Goal: Task Accomplishment & Management: Complete application form

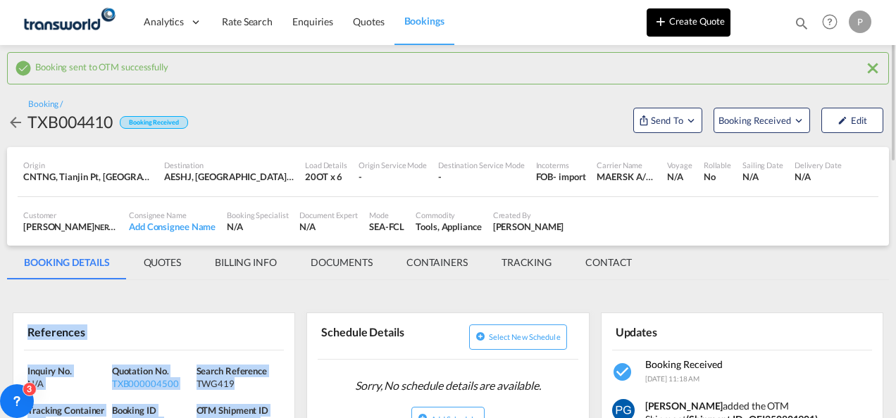
click at [682, 25] on button "Create Quote" at bounding box center [688, 22] width 84 height 28
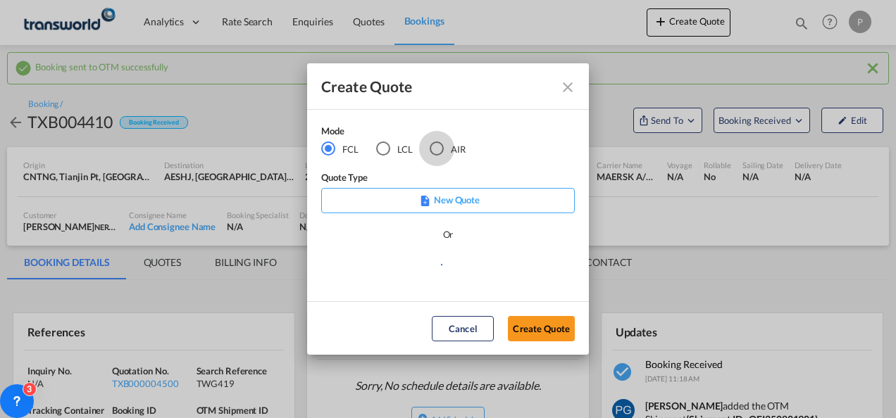
click at [437, 149] on div "AIR" at bounding box center [436, 149] width 14 height 14
click at [553, 329] on button "Create Quote" at bounding box center [541, 328] width 67 height 25
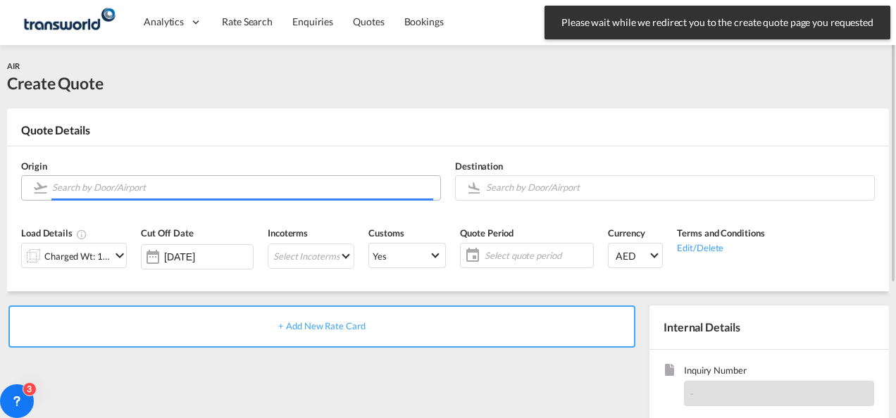
click at [242, 182] on input "Search by Door/Airport" at bounding box center [242, 187] width 381 height 25
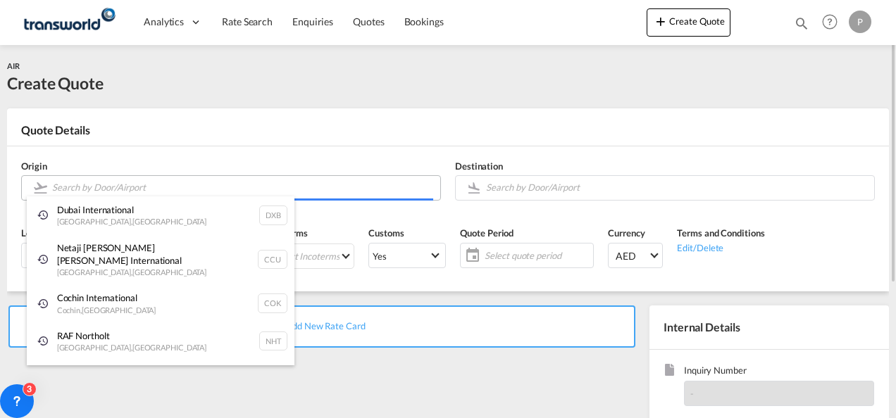
click at [252, 192] on body "Analytics Dashboard Rate Search Enquiries Quotes Bookings" at bounding box center [448, 209] width 896 height 418
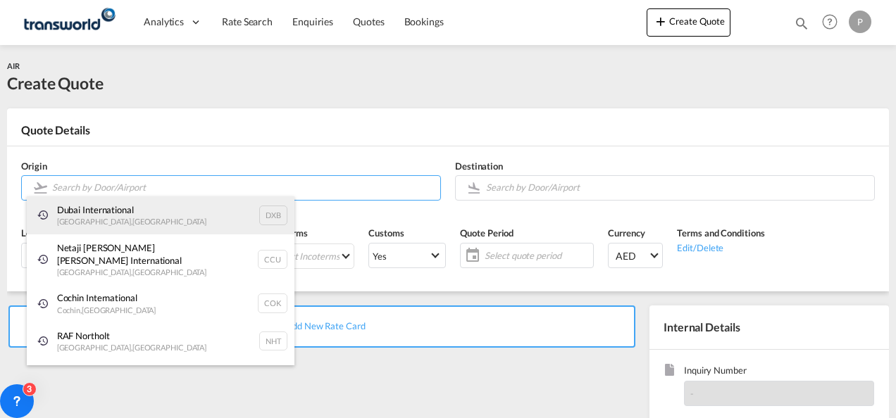
click at [169, 210] on div "Dubai International [GEOGRAPHIC_DATA] , [GEOGRAPHIC_DATA] DXB" at bounding box center [161, 215] width 268 height 38
type input "Dubai International, [GEOGRAPHIC_DATA], DXB"
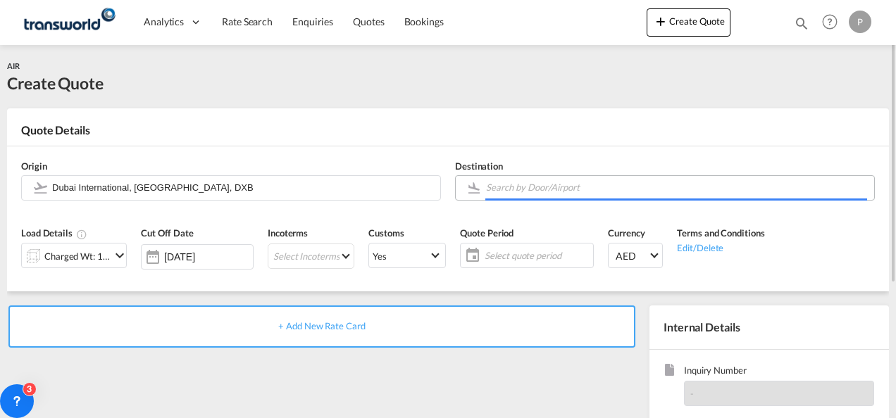
click at [517, 190] on input "Search by Door/Airport" at bounding box center [676, 187] width 381 height 25
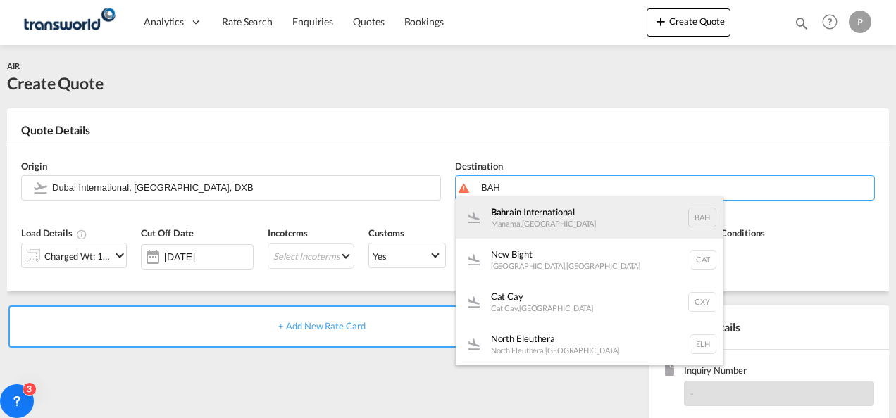
click at [531, 213] on div "Bah rain International Manama , [GEOGRAPHIC_DATA] BAH" at bounding box center [590, 217] width 268 height 42
type input "Bahrain International, [GEOGRAPHIC_DATA], BAH"
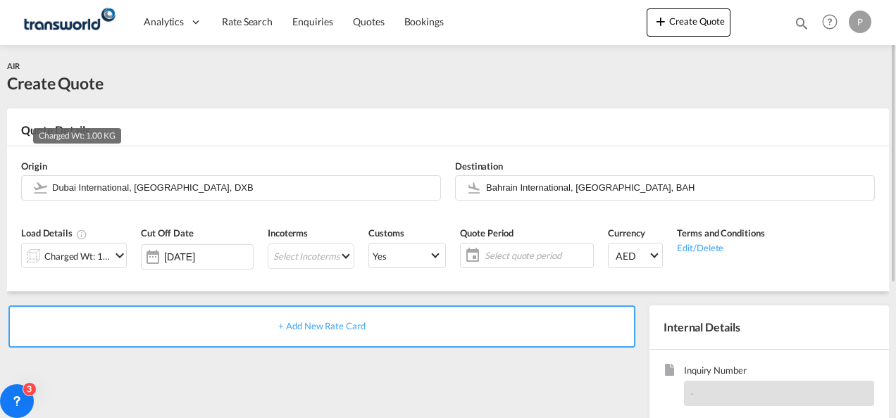
click at [101, 255] on div "Charged Wt: 1.00 KG" at bounding box center [77, 256] width 66 height 20
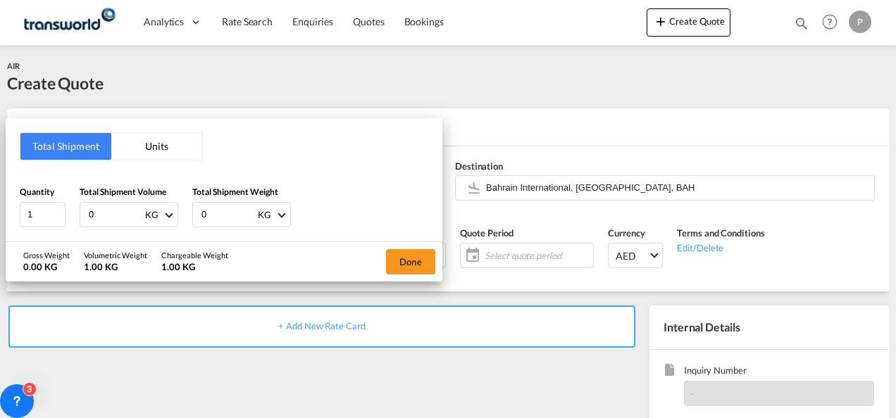
click at [93, 208] on input "0" at bounding box center [115, 215] width 56 height 24
type input "500"
click at [226, 215] on input "0" at bounding box center [228, 215] width 56 height 24
type input "174"
click at [408, 257] on button "Done" at bounding box center [410, 261] width 49 height 25
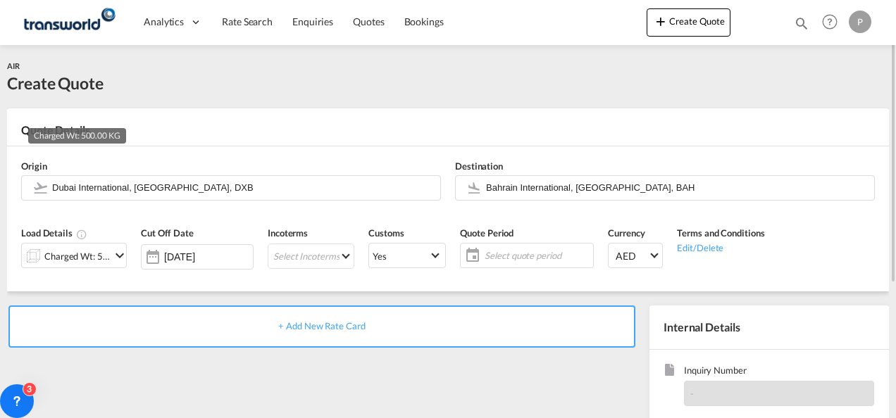
click at [106, 253] on div "Charged Wt: 500.00 KG" at bounding box center [77, 256] width 66 height 20
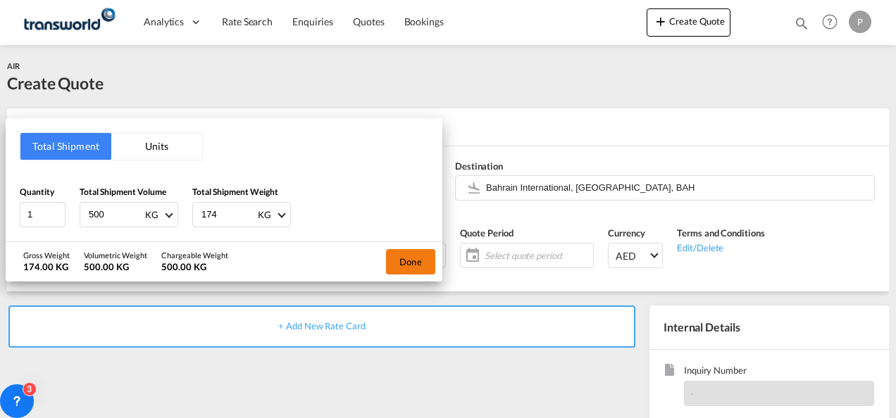
click at [408, 261] on button "Done" at bounding box center [410, 261] width 49 height 25
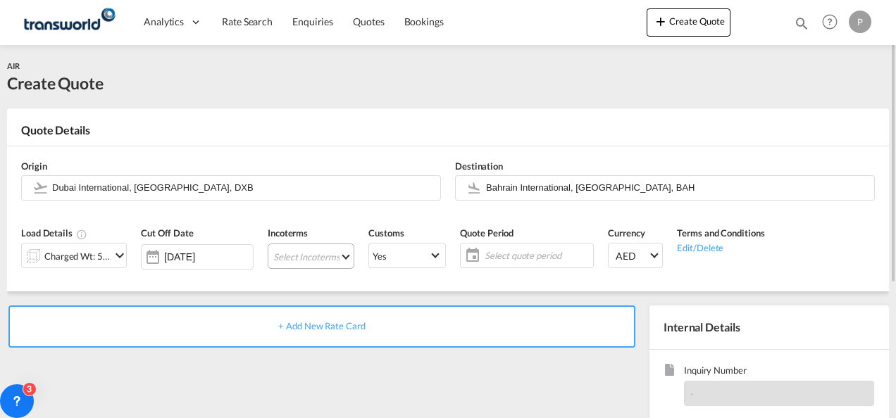
click at [291, 252] on md-select "Select Incoterms FOB - export Free on Board FOB - import Free on Board DDP - ex…" at bounding box center [311, 256] width 87 height 25
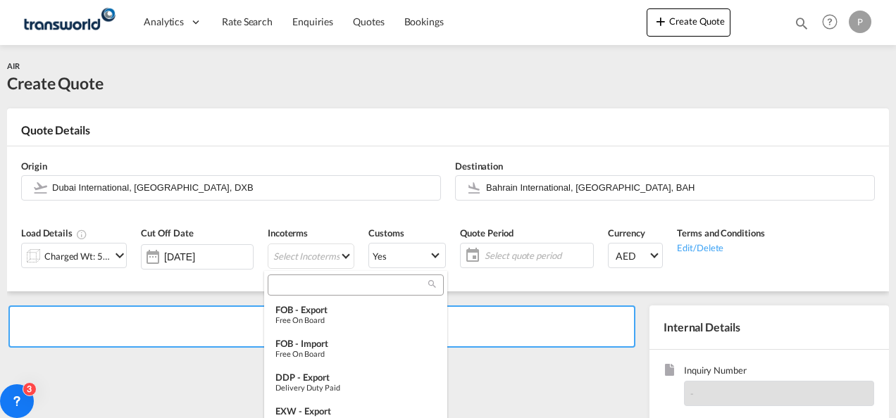
click at [293, 286] on input "search" at bounding box center [350, 285] width 156 height 13
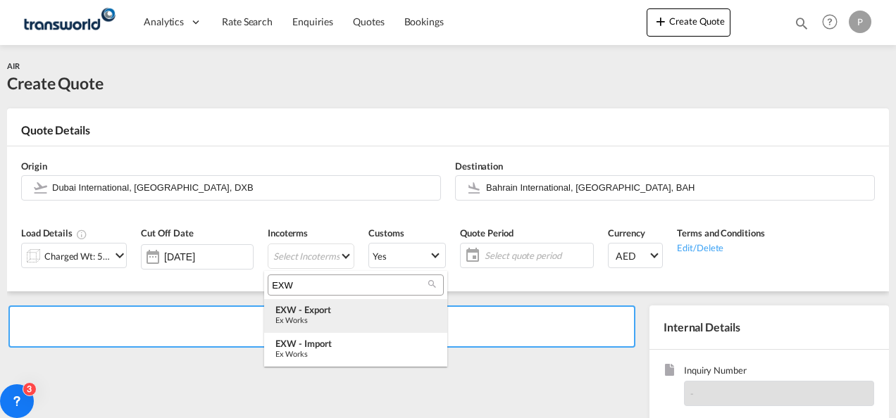
type input "EXW"
click at [314, 323] on div "Ex Works" at bounding box center [355, 319] width 161 height 9
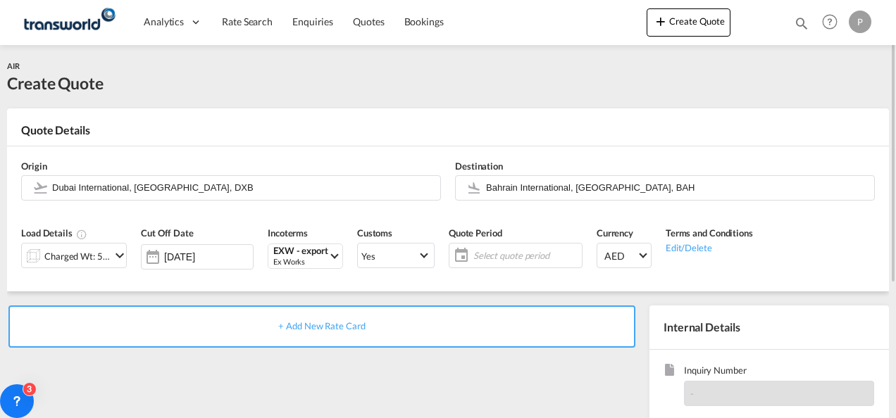
click at [482, 256] on span "Select quote period" at bounding box center [525, 255] width 105 height 13
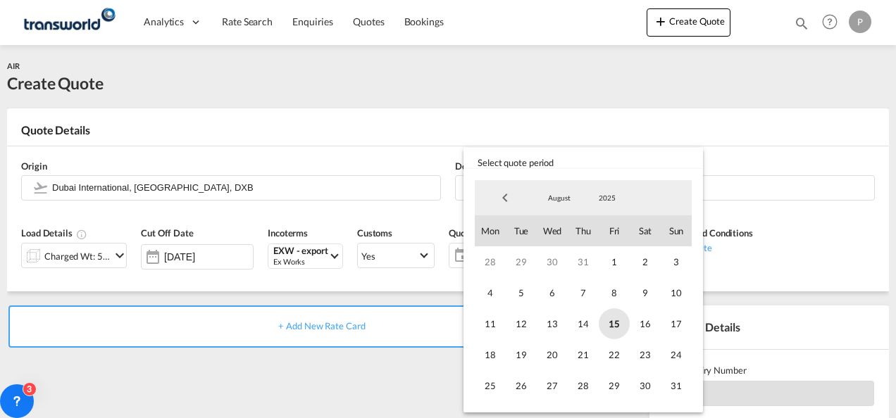
click at [610, 315] on span "15" at bounding box center [613, 323] width 31 height 31
click at [672, 386] on span "31" at bounding box center [675, 385] width 31 height 31
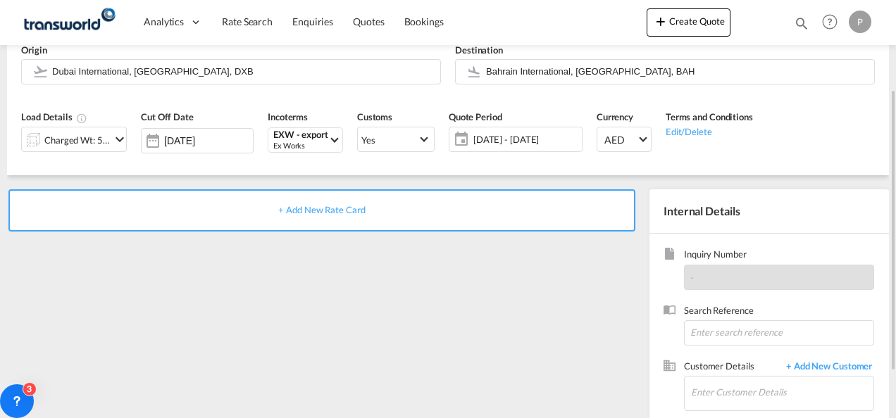
scroll to position [123, 0]
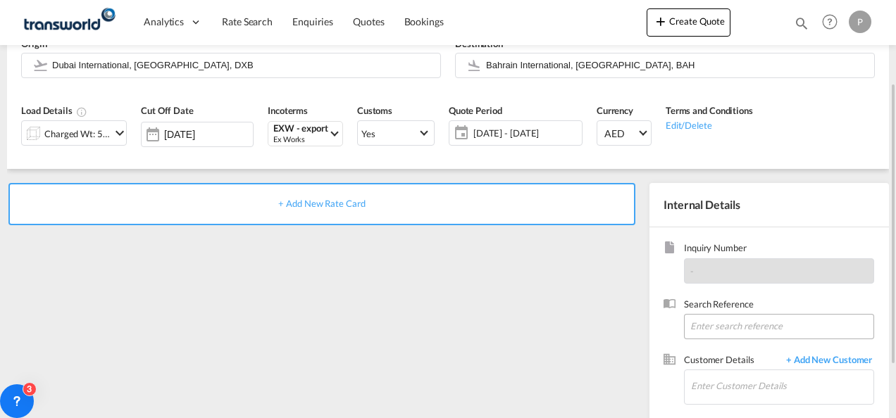
click at [737, 322] on input at bounding box center [779, 326] width 190 height 25
paste input "15506995295"
type input "15506995295"
click at [701, 403] on md-autocomplete at bounding box center [781, 387] width 183 height 35
click at [707, 380] on input "Enter Customer Details" at bounding box center [782, 386] width 182 height 32
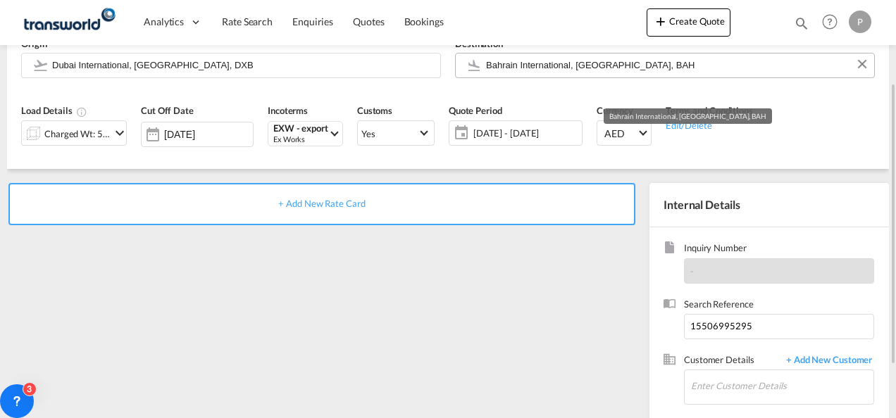
click at [540, 68] on input "Bahrain International, [GEOGRAPHIC_DATA], BAH" at bounding box center [676, 65] width 381 height 25
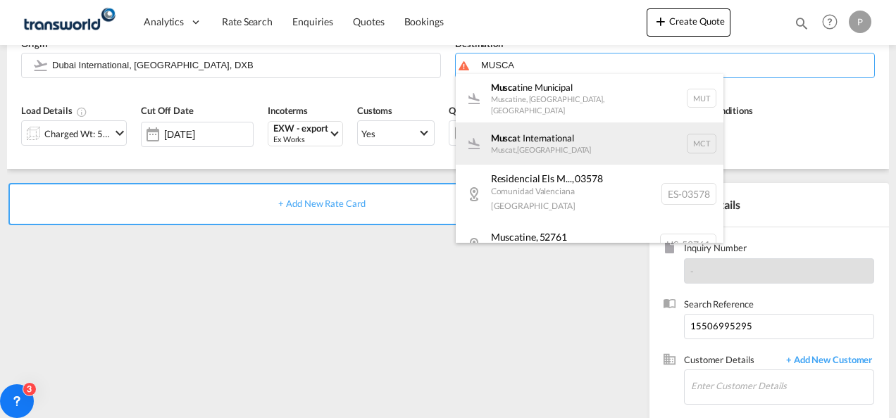
click at [547, 131] on div "Musca t International Muscat , [GEOGRAPHIC_DATA] MCT" at bounding box center [590, 144] width 268 height 42
type input "Muscat International, Muscat, MCT"
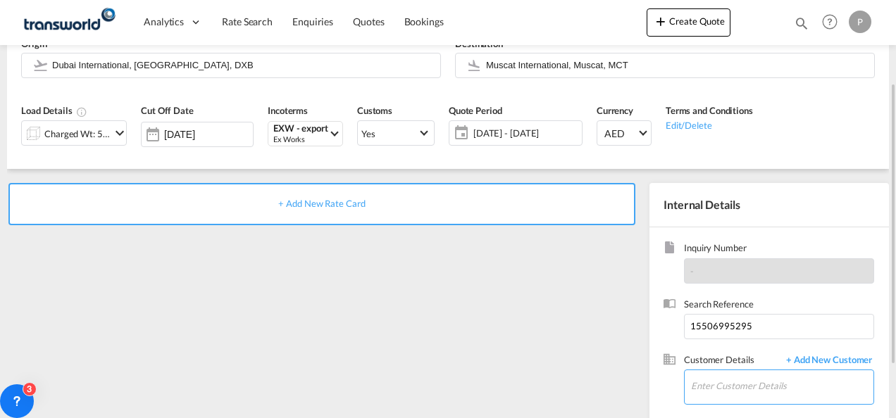
click at [727, 381] on input "Enter Customer Details" at bounding box center [782, 386] width 182 height 32
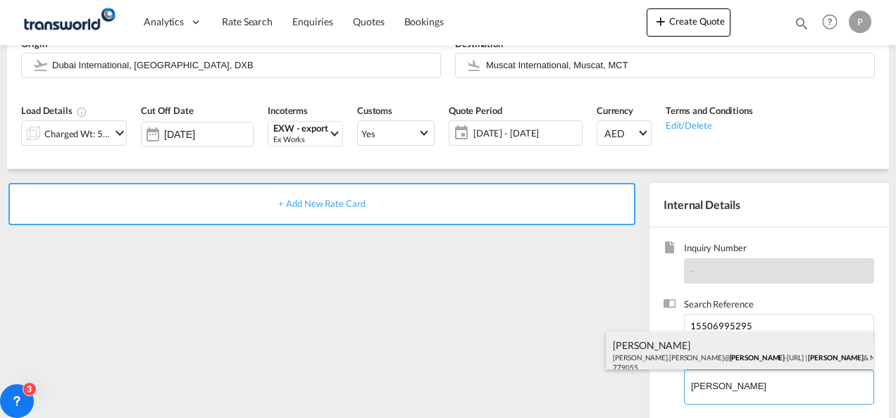
click at [715, 349] on div "[PERSON_NAME] [PERSON_NAME].[PERSON_NAME]@ [PERSON_NAME].com | [PERSON_NAME] & …" at bounding box center [740, 356] width 268 height 48
type input "[PERSON_NAME] & NEPHEW [PERSON_NAME], [PERSON_NAME][EMAIL_ADDRESS][PERSON_NAME]…"
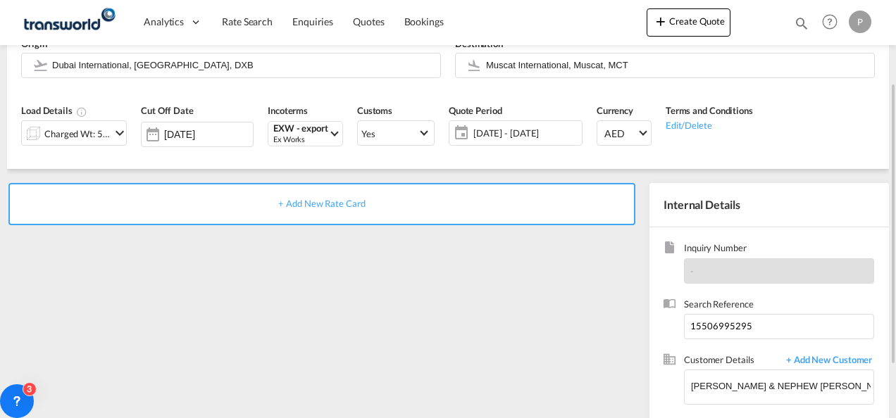
click at [318, 215] on div "+ Add New Rate Card" at bounding box center [321, 204] width 627 height 42
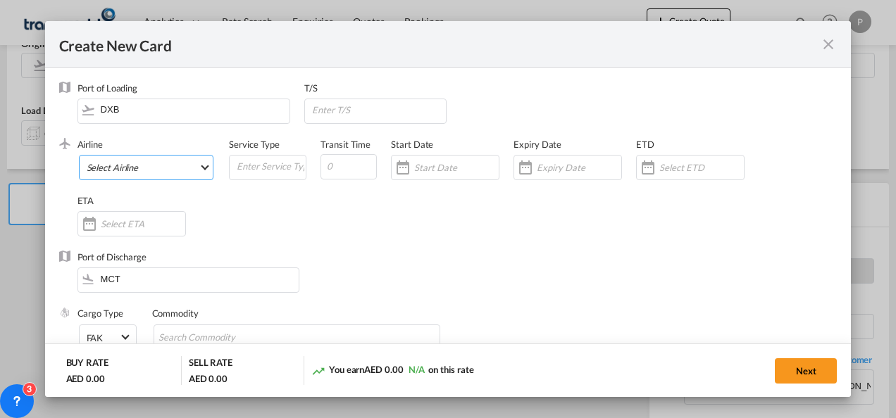
click at [151, 158] on md-select "Select Airline AIR EXPRESS S.A. (1166- / -) CMA CGM Air Cargo (1140-2C / -) DDW…" at bounding box center [146, 167] width 135 height 25
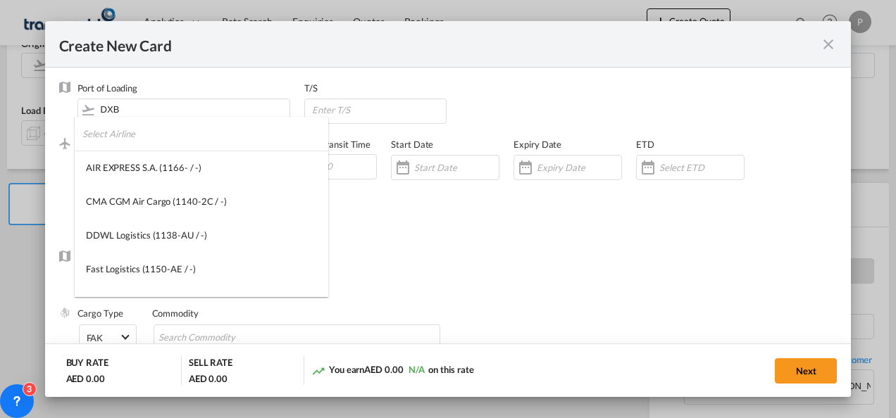
click at [130, 134] on input "search" at bounding box center [205, 134] width 246 height 34
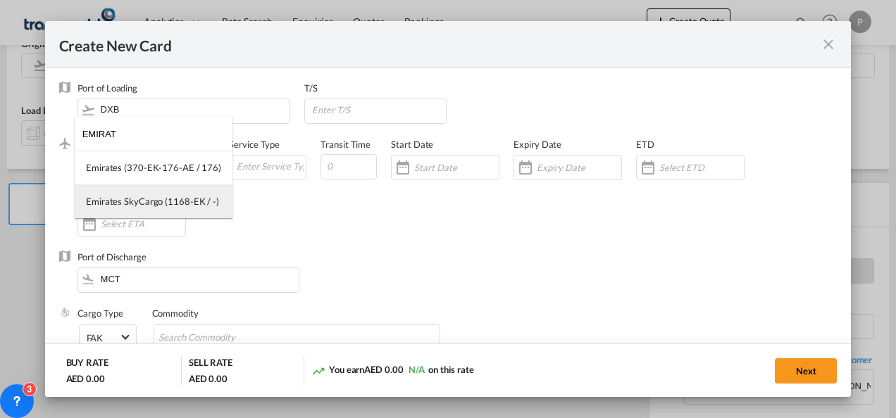
type input "EMIRAT"
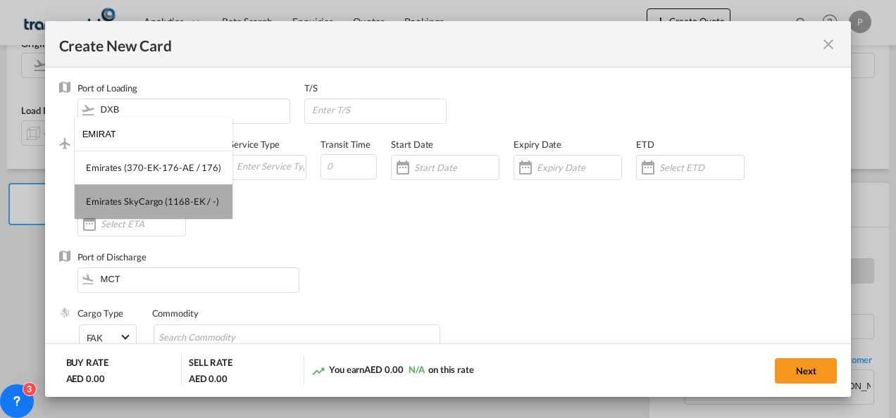
click at [153, 196] on div "Emirates SkyCargo (1168-EK / -)" at bounding box center [152, 201] width 133 height 13
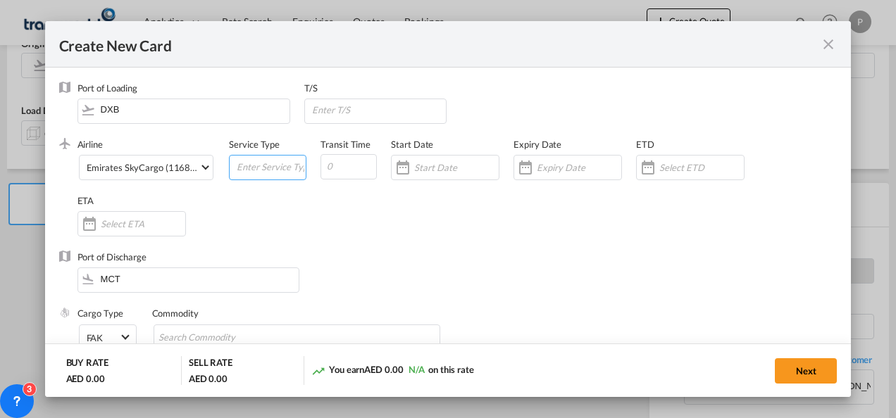
click at [262, 171] on input "Create New Card ..." at bounding box center [270, 166] width 70 height 21
type input "R"
type input "EXW EXPORT"
click at [570, 170] on input "Create New Card ..." at bounding box center [579, 167] width 84 height 11
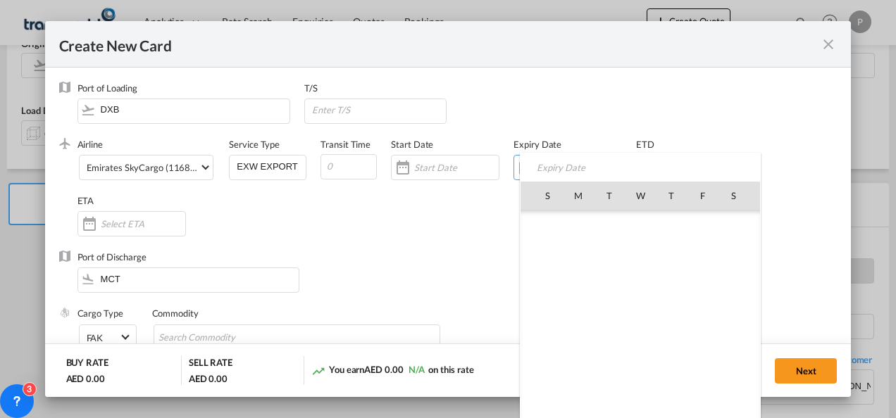
scroll to position [325961, 0]
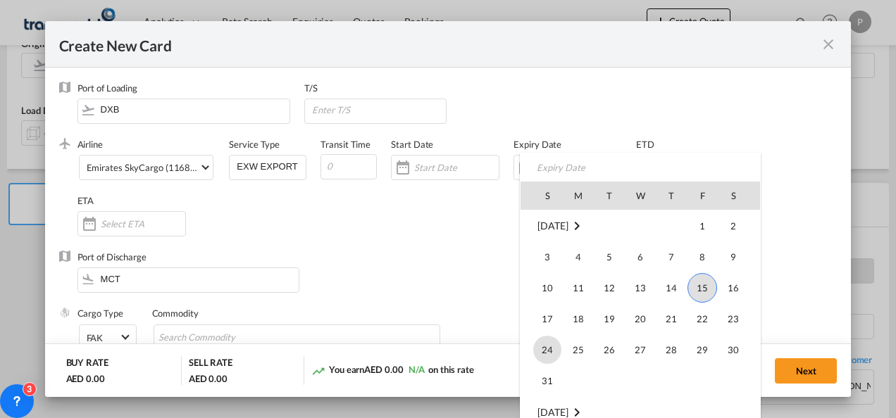
click at [551, 362] on span "24" at bounding box center [547, 350] width 28 height 28
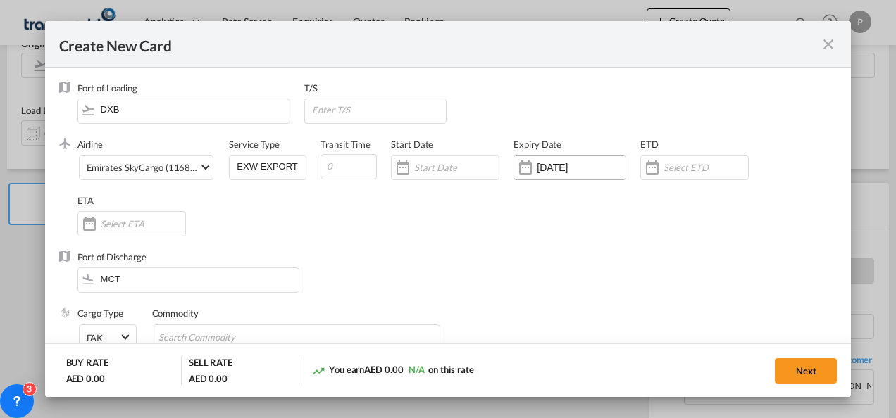
click at [556, 161] on div "[DATE]" at bounding box center [569, 167] width 113 height 25
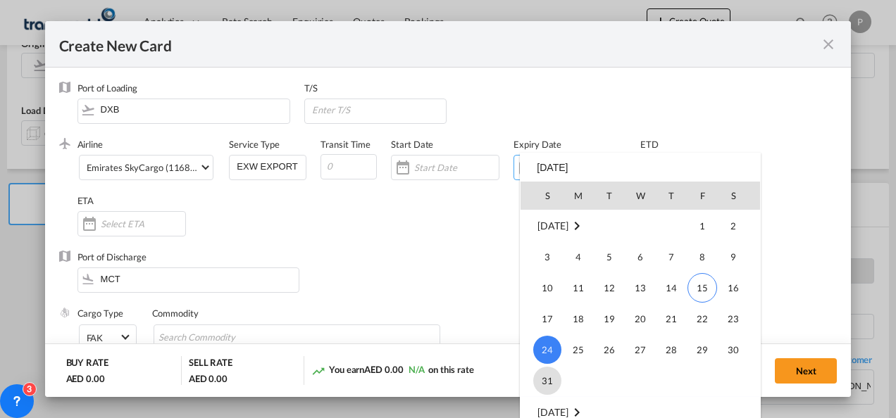
click at [541, 375] on span "31" at bounding box center [547, 381] width 28 height 28
type input "[DATE]"
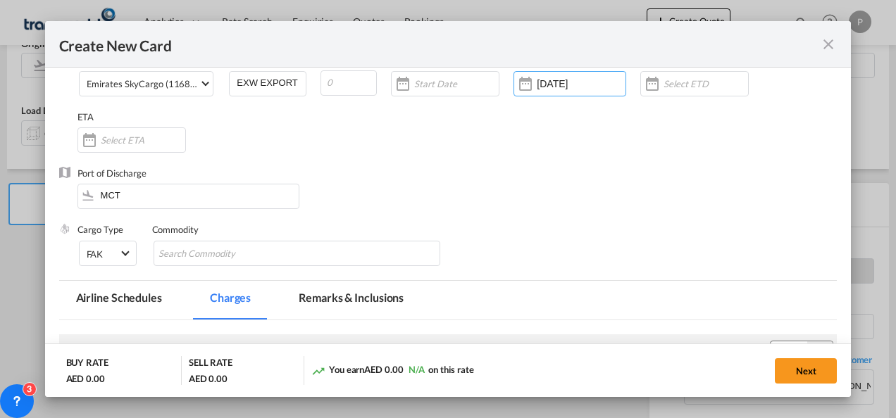
scroll to position [84, 0]
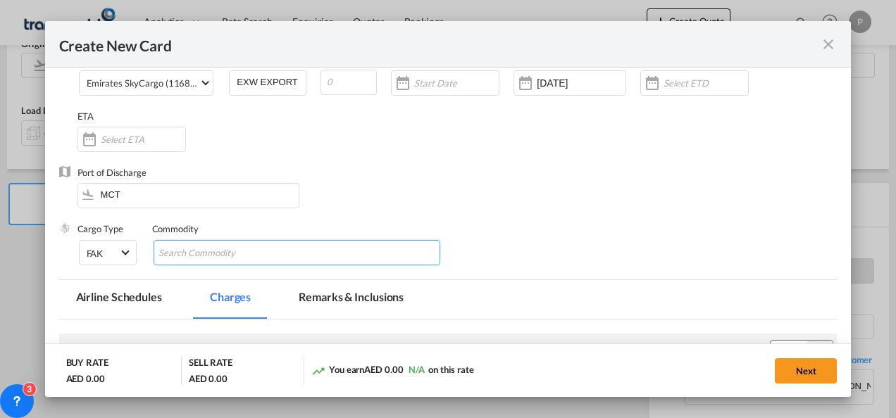
click at [299, 252] on md-chips-wrap "Chips container with autocompletion. Enter the text area, type text to search, …" at bounding box center [296, 252] width 287 height 25
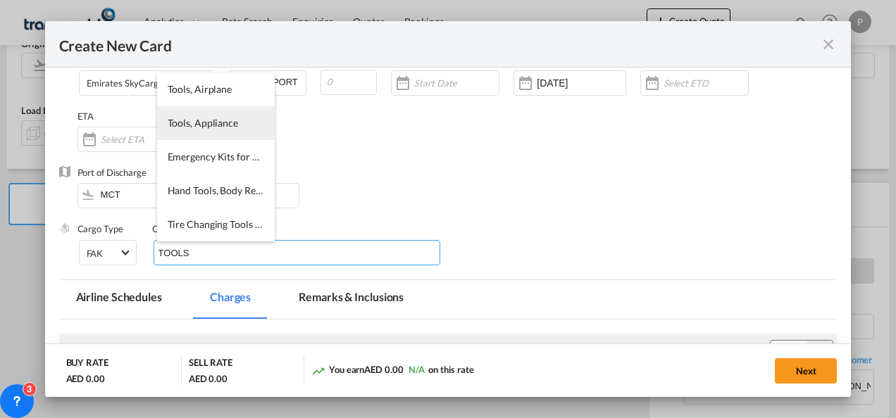
type input "TOOLS"
click at [220, 132] on li "Tools, Appliance" at bounding box center [216, 123] width 118 height 34
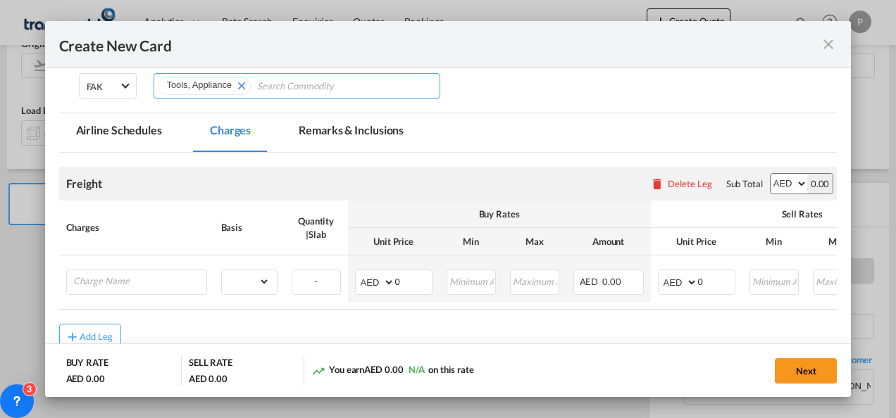
scroll to position [253, 0]
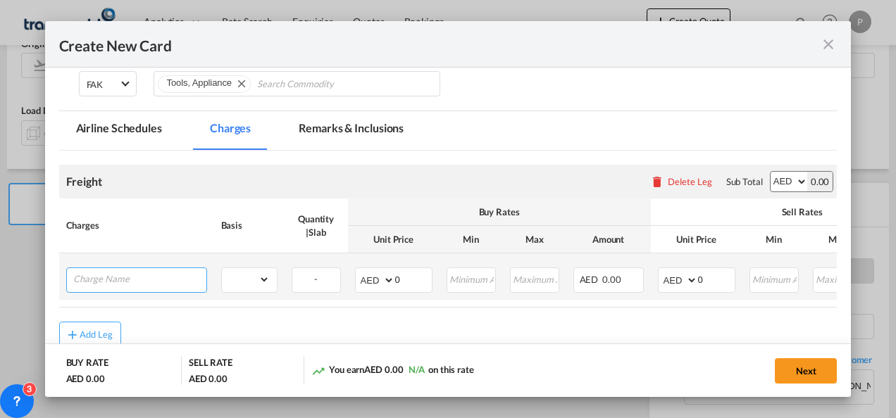
click at [172, 278] on input "Charge Name" at bounding box center [139, 278] width 133 height 21
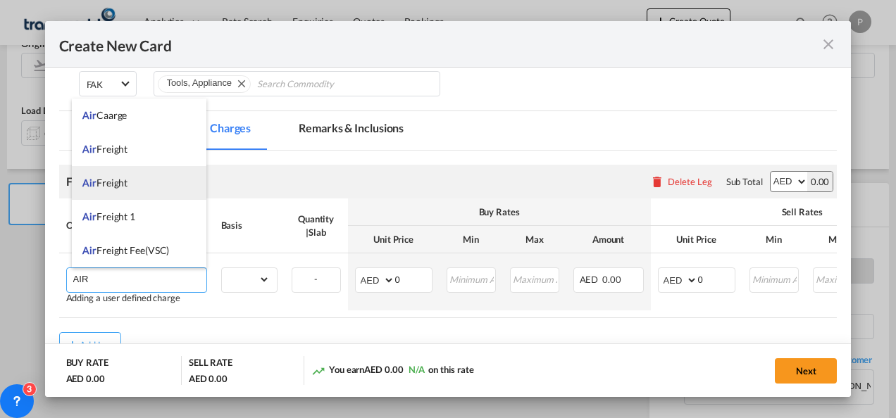
click at [124, 189] on li "Air Freight" at bounding box center [139, 183] width 134 height 34
type input "Air Freight"
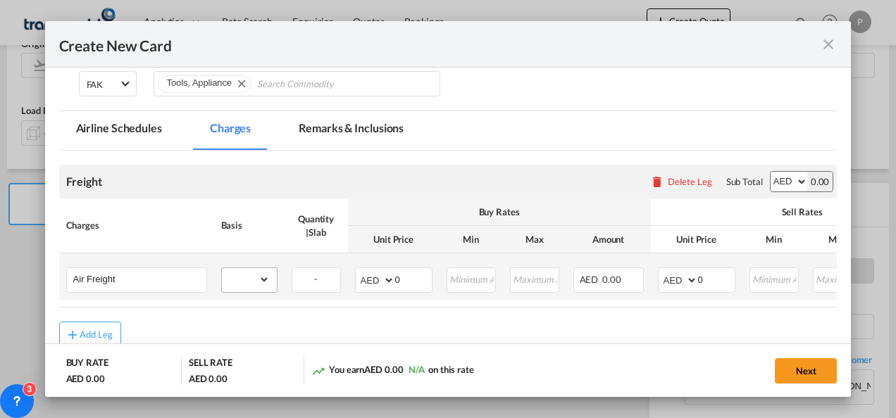
click at [261, 291] on div "gross_weight volumetric_weight per_shipment per_bl per_km % on air freight per_…" at bounding box center [249, 280] width 56 height 25
click at [261, 279] on select "gross_weight volumetric_weight per_shipment per_bl per_km % on air freight per_…" at bounding box center [246, 279] width 48 height 23
select select "per_shipment"
click at [222, 268] on select "gross_weight volumetric_weight per_shipment per_bl per_km % on air freight per_…" at bounding box center [246, 279] width 48 height 23
click at [424, 281] on input "0" at bounding box center [413, 278] width 37 height 21
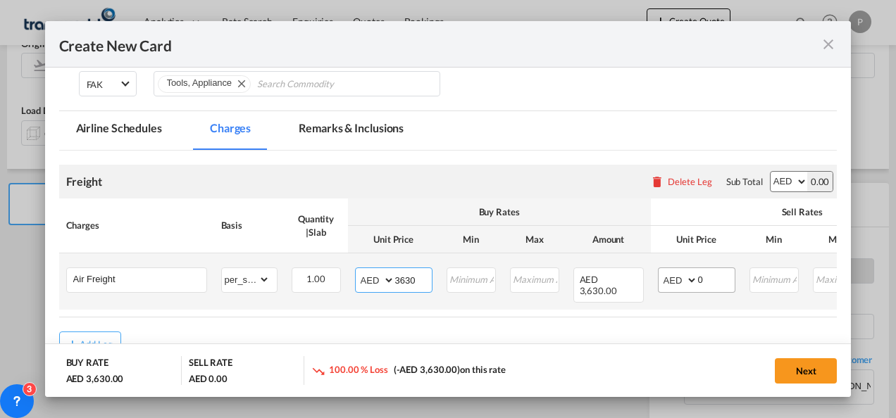
type input "3630"
click at [705, 279] on input "0" at bounding box center [716, 278] width 37 height 21
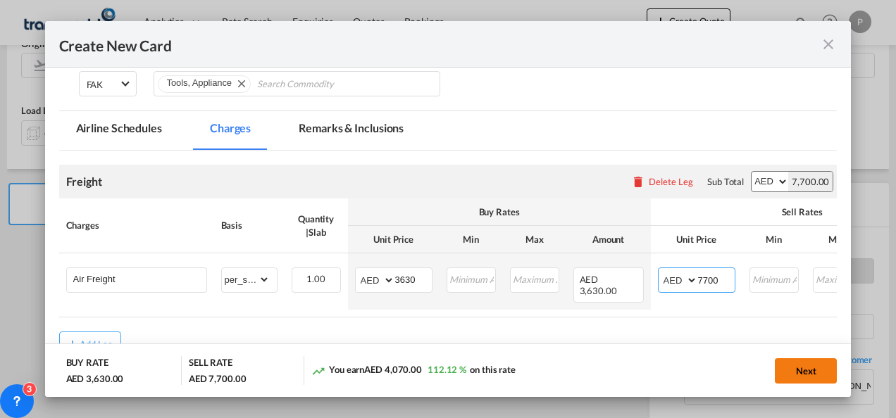
type input "7700"
click at [813, 380] on button "Next" at bounding box center [805, 370] width 62 height 25
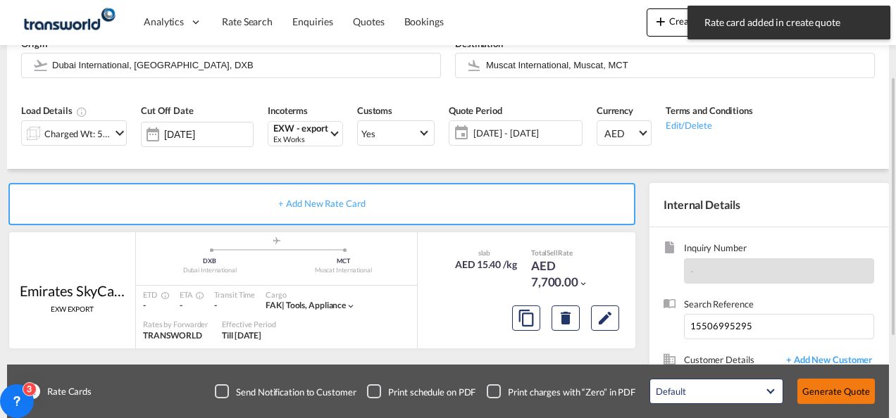
click at [831, 395] on button "Generate Quote" at bounding box center [835, 391] width 77 height 25
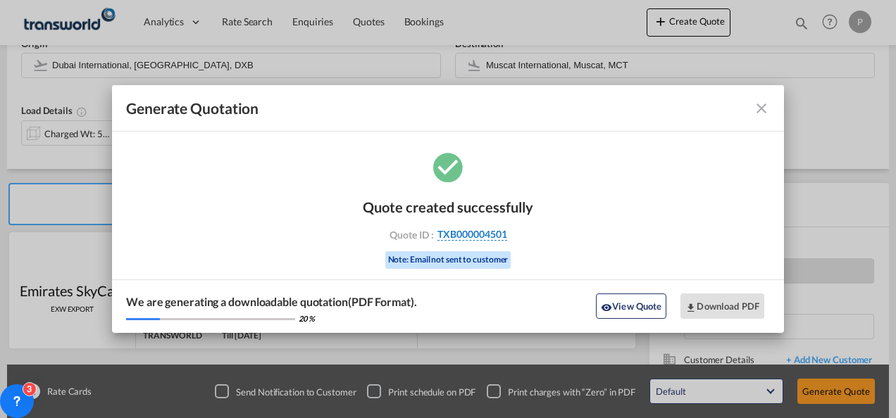
click at [496, 238] on span "TXB000004501" at bounding box center [472, 234] width 70 height 13
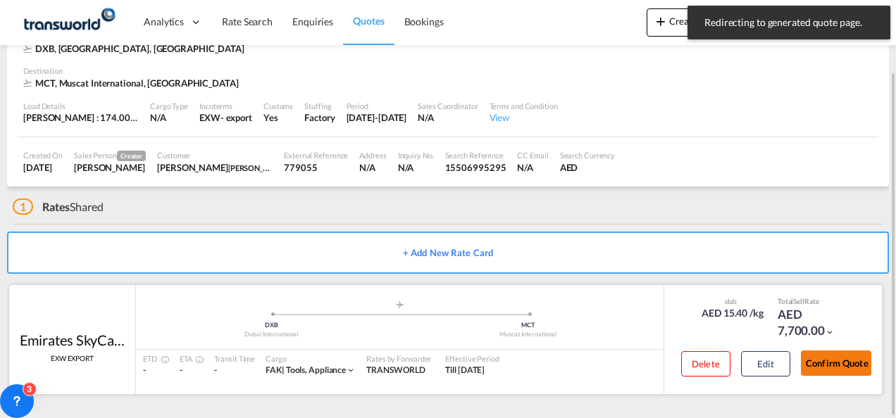
click at [824, 365] on button "Confirm Quote" at bounding box center [836, 363] width 70 height 25
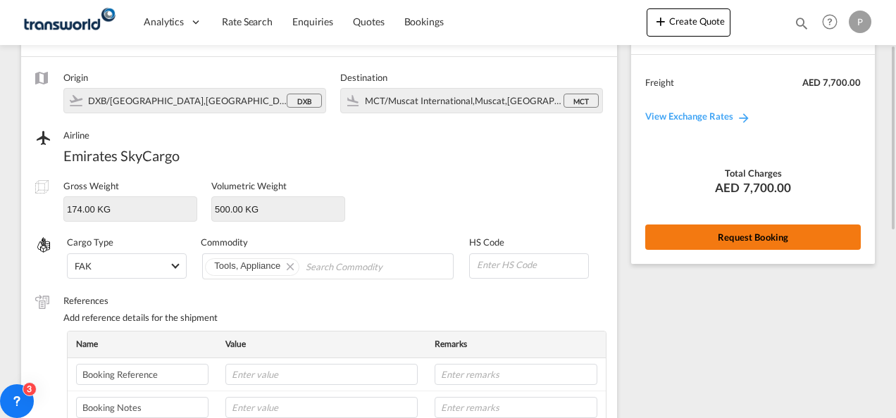
scroll to position [99, 0]
click at [700, 235] on button "Request Booking" at bounding box center [752, 237] width 215 height 25
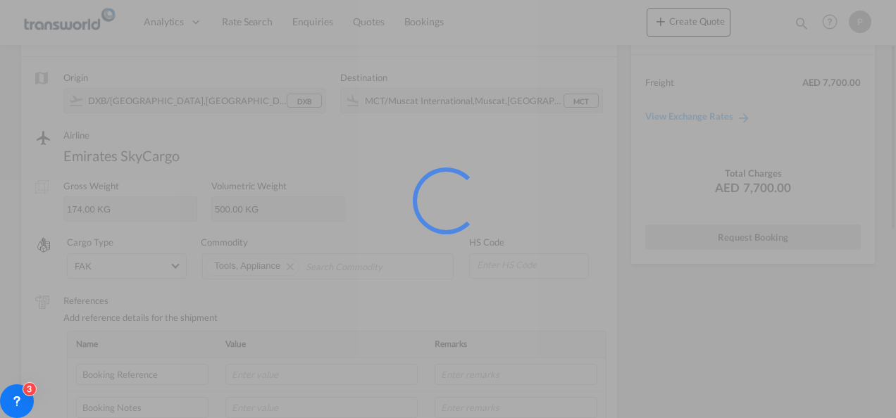
scroll to position [26, 0]
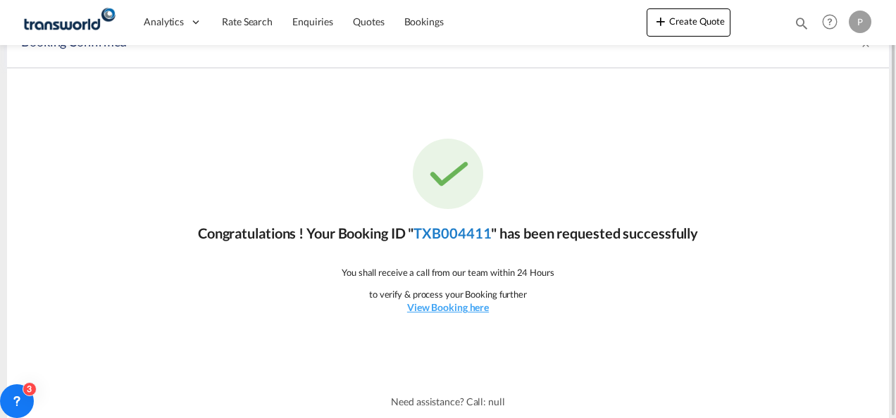
click at [476, 232] on link "TXB004411" at bounding box center [451, 233] width 77 height 17
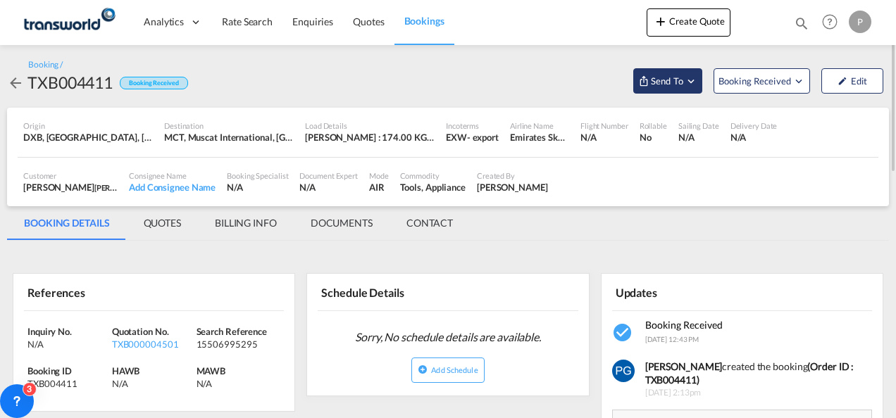
click at [682, 92] on button "Send To" at bounding box center [667, 80] width 69 height 25
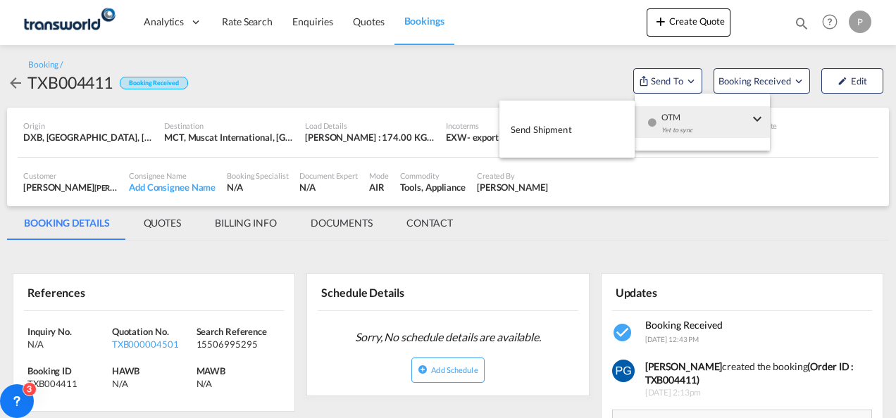
click at [571, 121] on span "Send Shipment" at bounding box center [540, 129] width 61 height 23
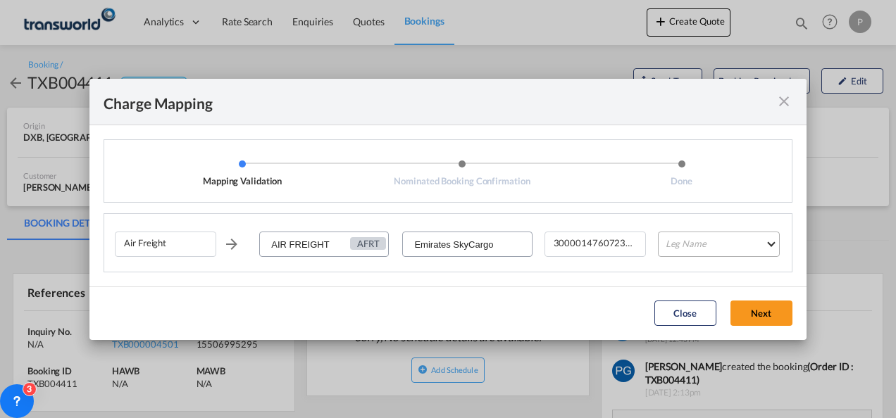
click at [684, 245] on md-select "Leg Name HANDLING ORIGIN HANDLING DESTINATION OTHERS TL PICK UP CUSTOMS ORIGIN …" at bounding box center [719, 244] width 122 height 25
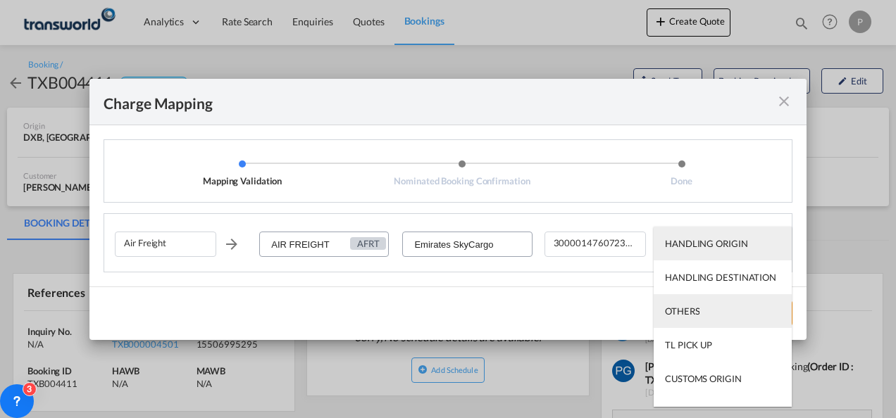
scroll to position [90, 0]
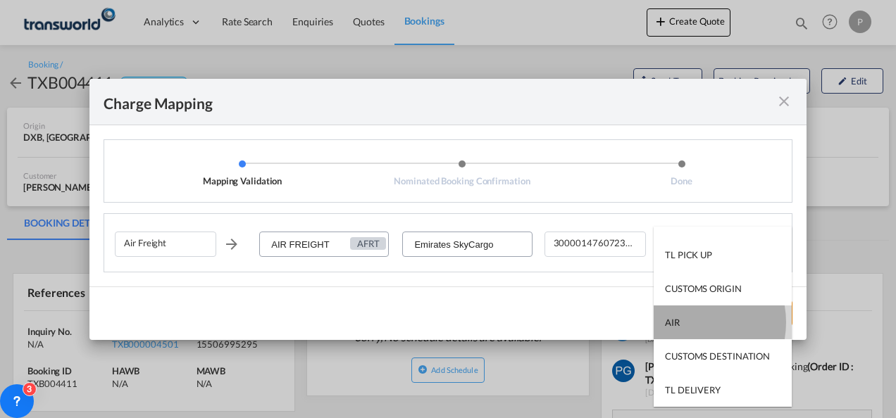
click at [684, 322] on md-option "AIR" at bounding box center [722, 323] width 138 height 34
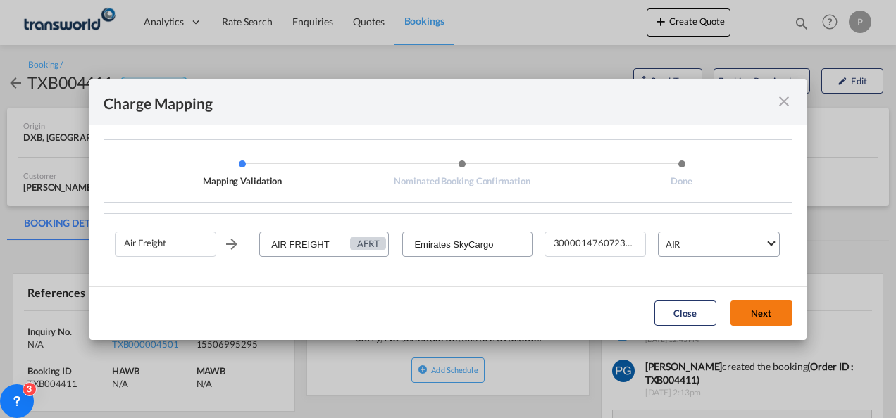
click at [758, 304] on button "Next" at bounding box center [761, 313] width 62 height 25
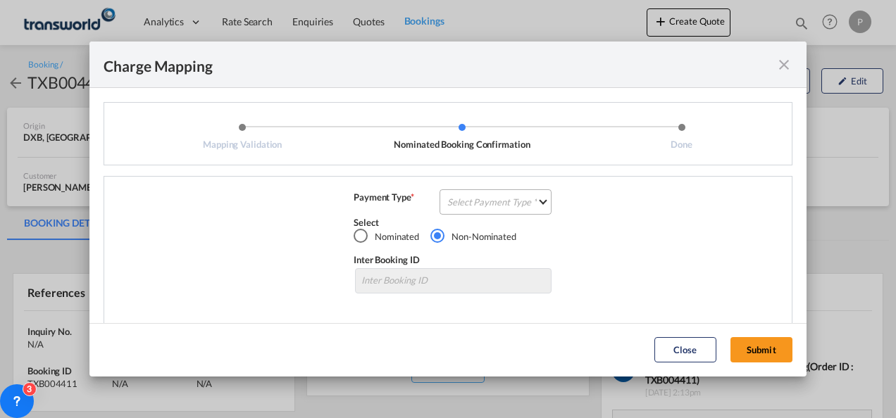
click at [518, 191] on md-select "Select Payment Type COLLECT PREPAID" at bounding box center [495, 201] width 112 height 25
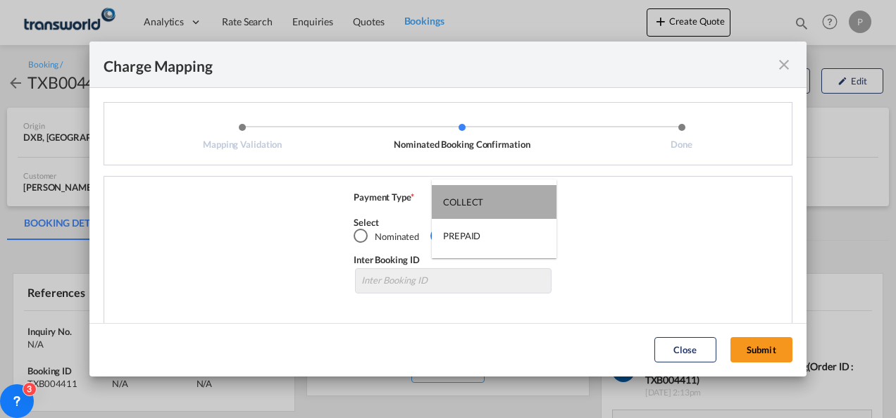
click at [518, 191] on md-option "COLLECT" at bounding box center [494, 202] width 125 height 34
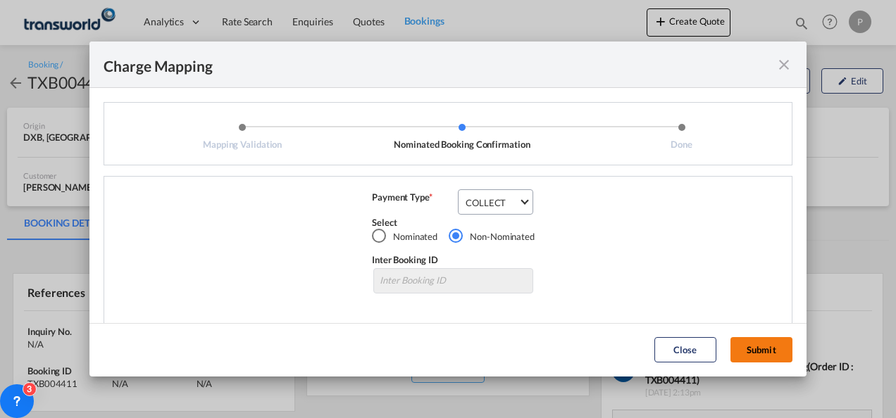
click at [760, 352] on button "Submit" at bounding box center [761, 349] width 62 height 25
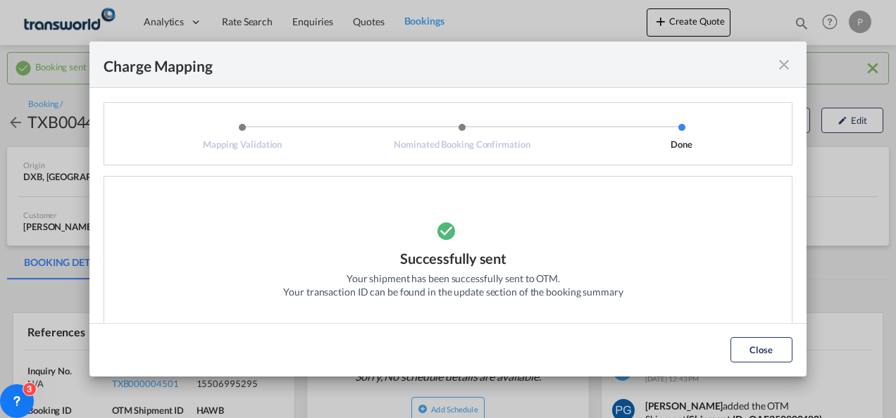
click at [786, 62] on md-icon "icon-close fg-AAA8AD cursor" at bounding box center [783, 64] width 17 height 17
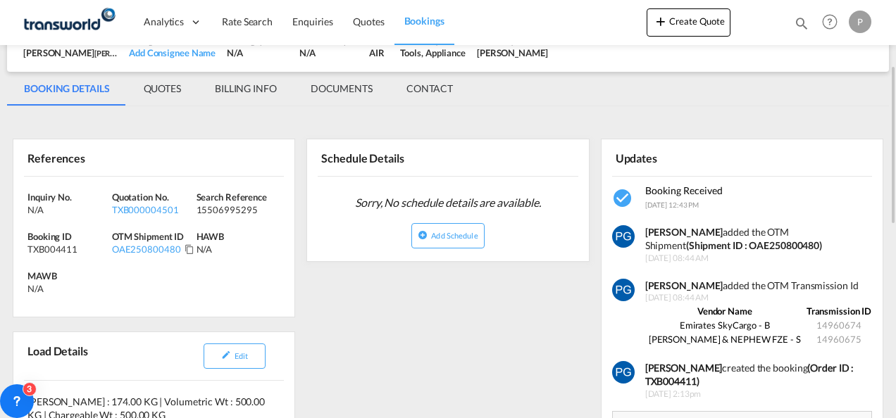
scroll to position [175, 0]
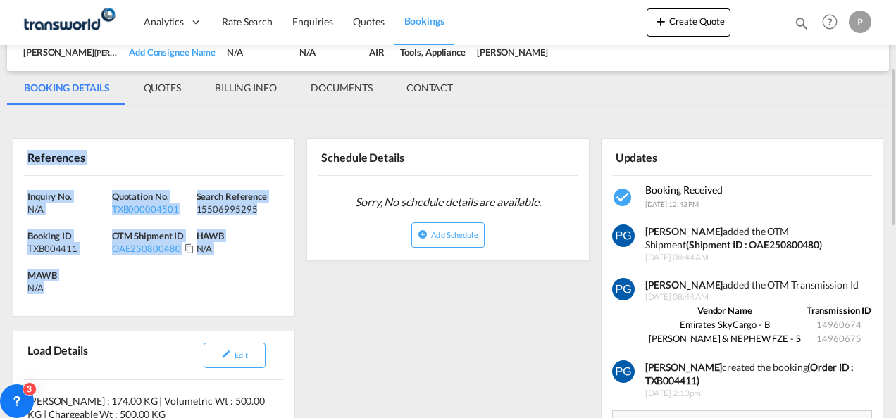
drag, startPoint x: 25, startPoint y: 153, endPoint x: 89, endPoint y: 283, distance: 144.2
click at [89, 283] on div "References Inquiry No. N/A Quotation No. TXB000004501 Search Reference 15506995…" at bounding box center [154, 227] width 282 height 179
copy div "References Inquiry No. N/A Quotation No. TXB000004501 Search Reference 15506995…"
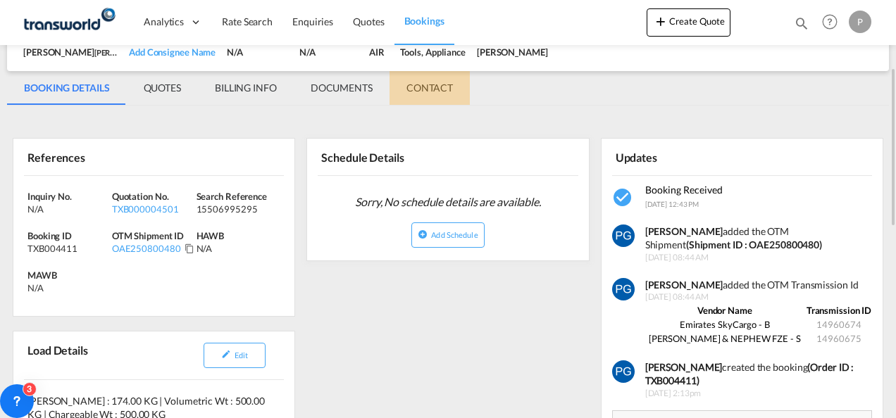
click at [466, 98] on md-tab-item "CONTACT" at bounding box center [429, 88] width 80 height 34
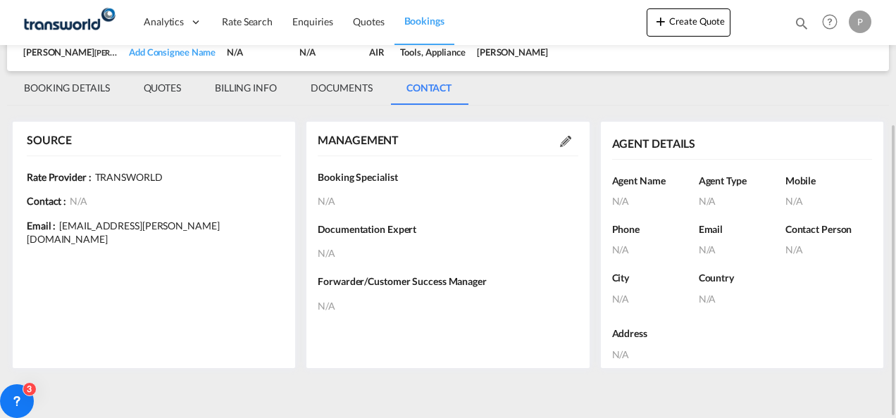
scroll to position [0, 0]
